Goal: Information Seeking & Learning: Check status

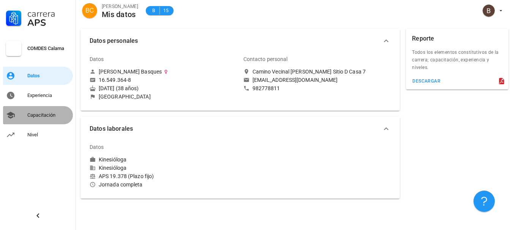
click at [45, 114] on div "Capacitación" at bounding box center [48, 115] width 43 height 6
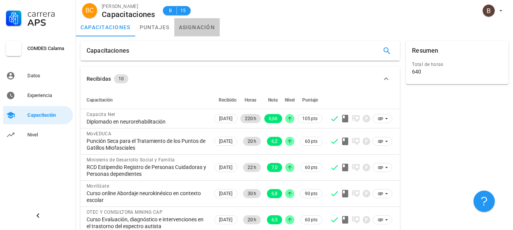
click at [188, 31] on link "asignación" at bounding box center [197, 27] width 46 height 18
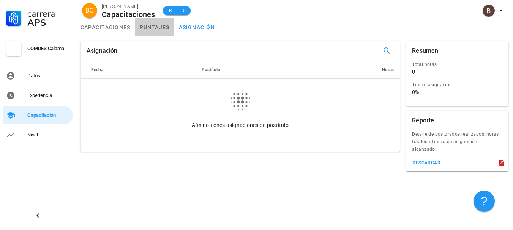
click at [146, 35] on link "puntajes" at bounding box center [154, 27] width 39 height 18
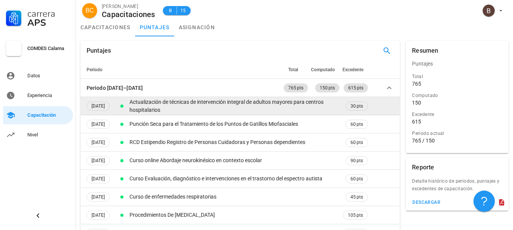
click at [99, 112] on td "[DATE]" at bounding box center [98, 106] width 35 height 18
